Goal: Find specific page/section: Find specific page/section

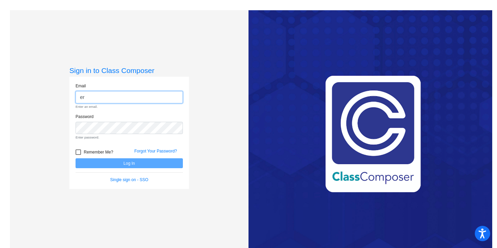
type input "[EMAIL_ADDRESS][DOMAIN_NAME]"
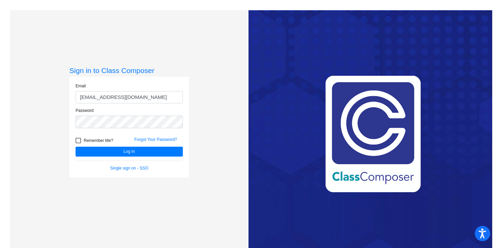
click at [79, 139] on div at bounding box center [77, 140] width 5 height 5
click at [78, 143] on input "Remember Me?" at bounding box center [78, 143] width 0 height 0
checkbox input "true"
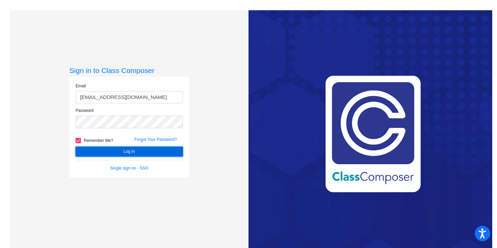
click at [108, 148] on button "Log In" at bounding box center [128, 152] width 107 height 10
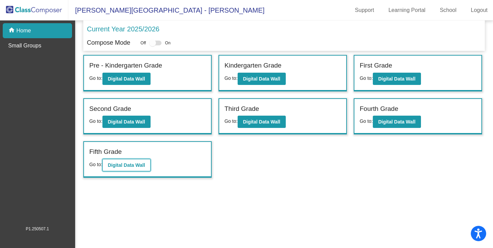
click at [138, 164] on b "Digital Data Wall" at bounding box center [126, 165] width 37 height 5
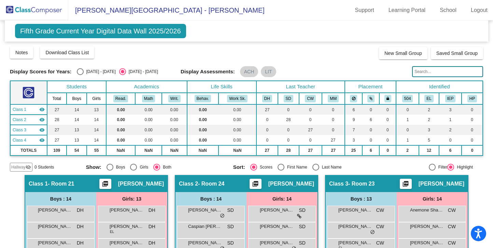
click at [47, 12] on img at bounding box center [34, 10] width 68 height 20
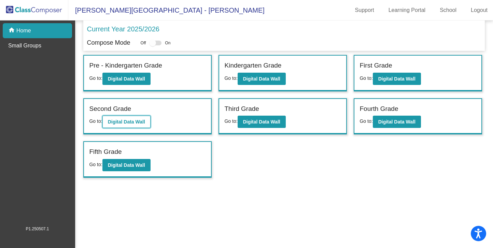
click at [137, 121] on b "Digital Data Wall" at bounding box center [126, 121] width 37 height 5
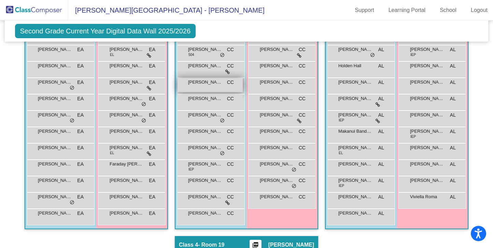
scroll to position [178, 0]
